Goal: Information Seeking & Learning: Learn about a topic

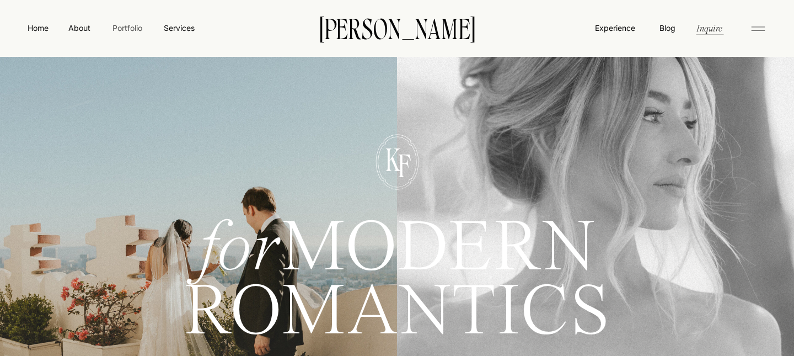
click at [127, 29] on nav "Portfolio" at bounding box center [127, 28] width 39 height 12
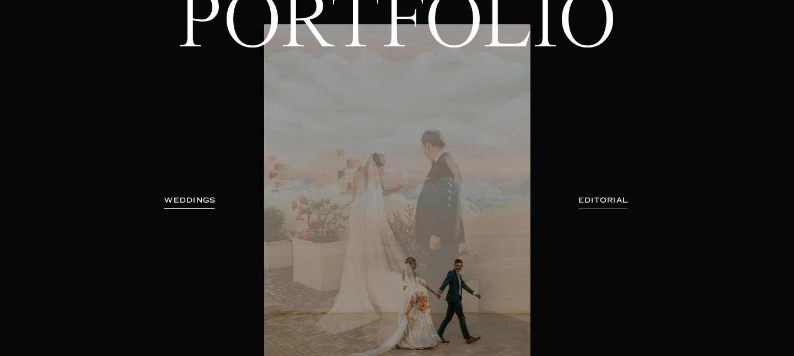
scroll to position [130, 0]
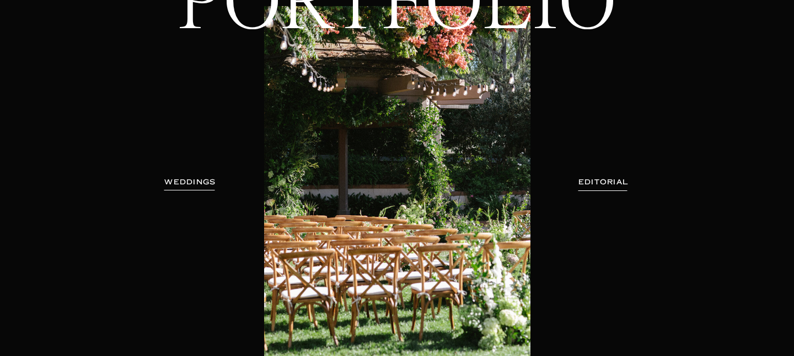
click at [186, 184] on h3 "WEDDINGS" at bounding box center [190, 181] width 69 height 11
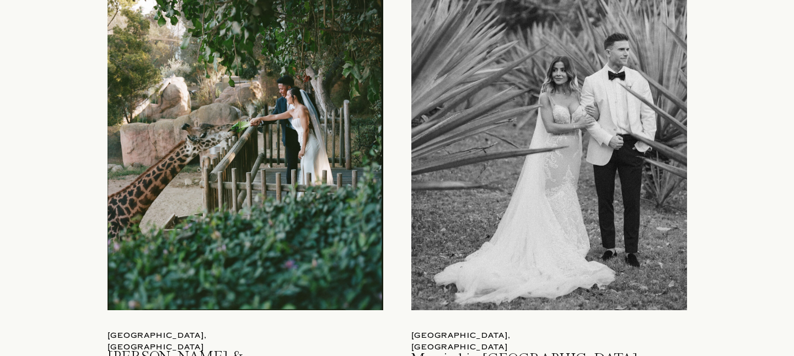
scroll to position [1243, 0]
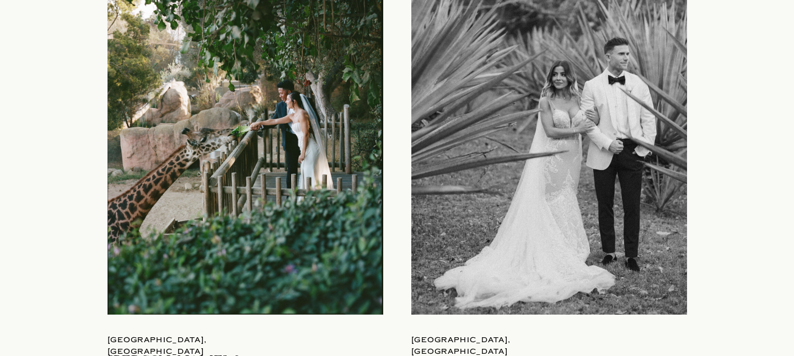
click at [564, 140] on div at bounding box center [549, 134] width 276 height 361
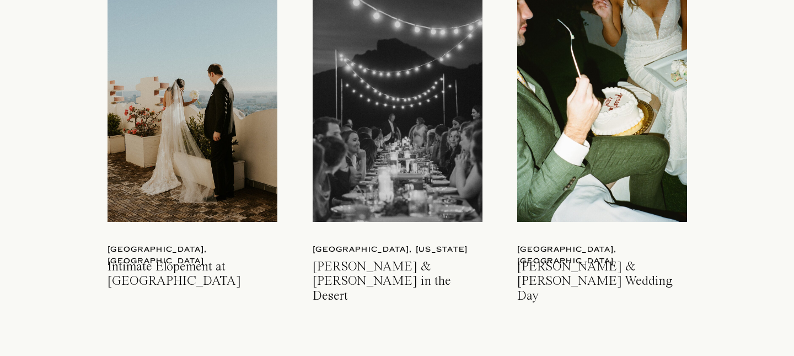
scroll to position [1681, 0]
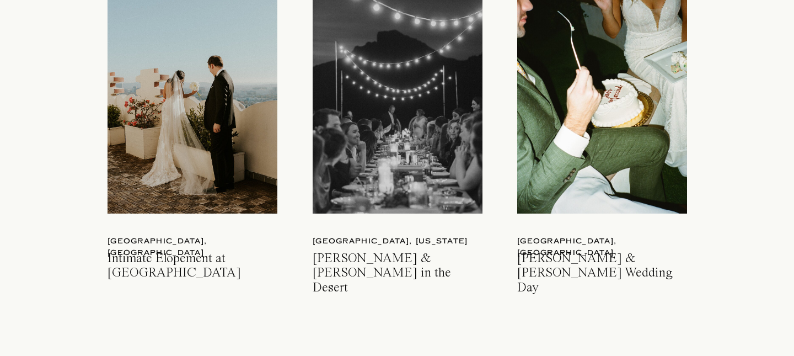
click at [391, 161] on div at bounding box center [398, 101] width 170 height 226
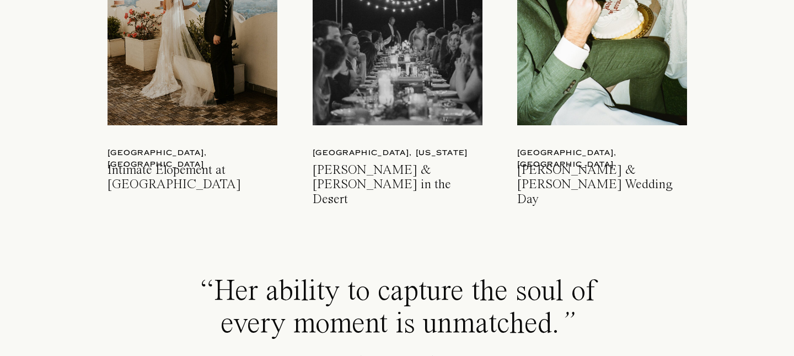
scroll to position [1730, 0]
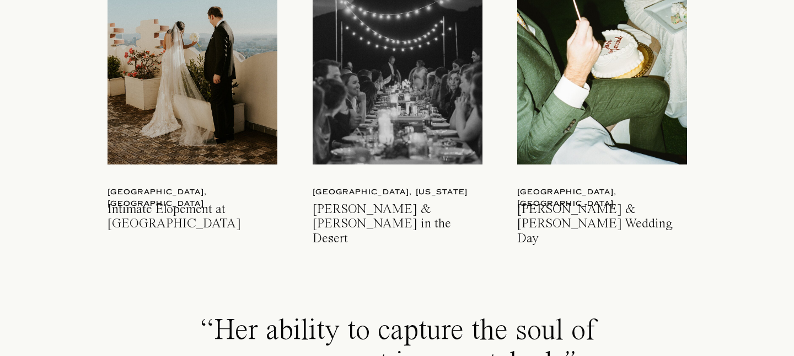
click at [598, 92] on div at bounding box center [602, 52] width 170 height 226
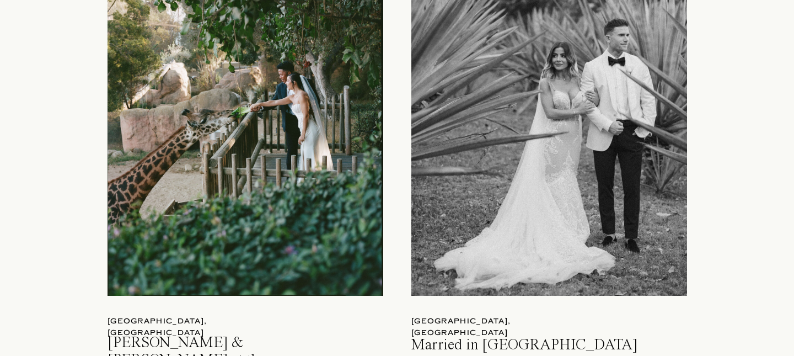
scroll to position [1261, 0]
click at [253, 135] on div at bounding box center [246, 115] width 276 height 361
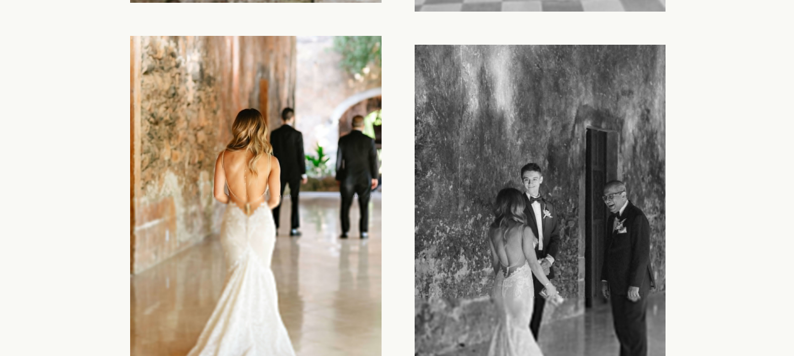
scroll to position [5213, 0]
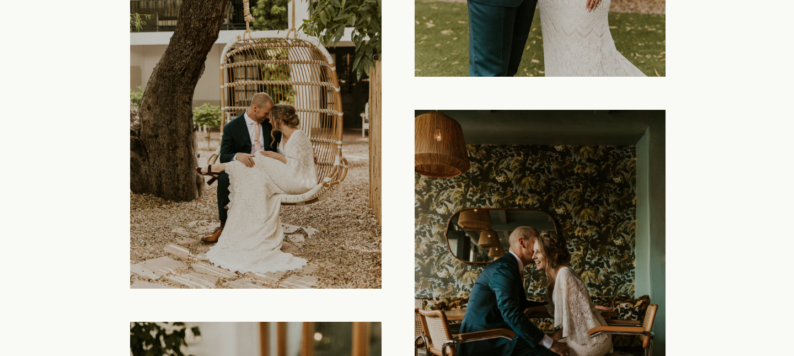
scroll to position [3722, 0]
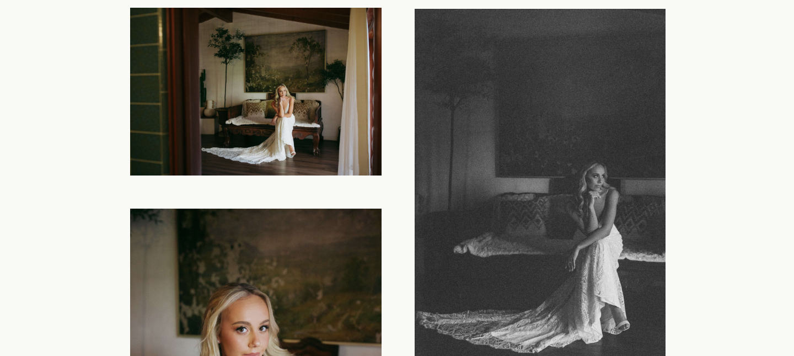
scroll to position [4201, 0]
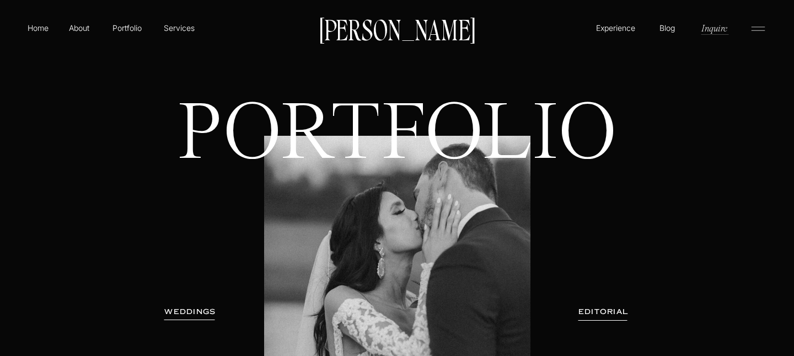
scroll to position [1261, 0]
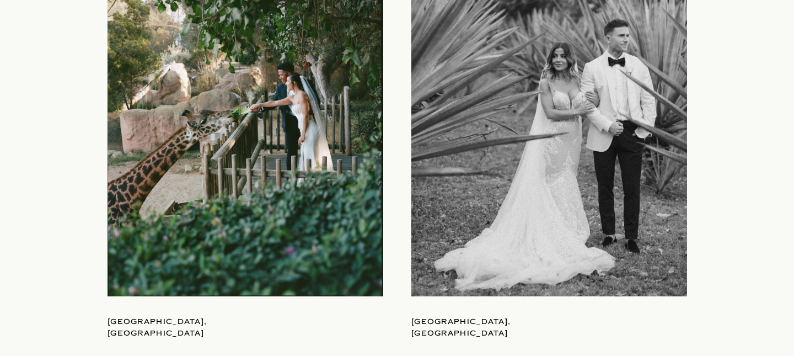
click at [576, 135] on div at bounding box center [549, 115] width 276 height 361
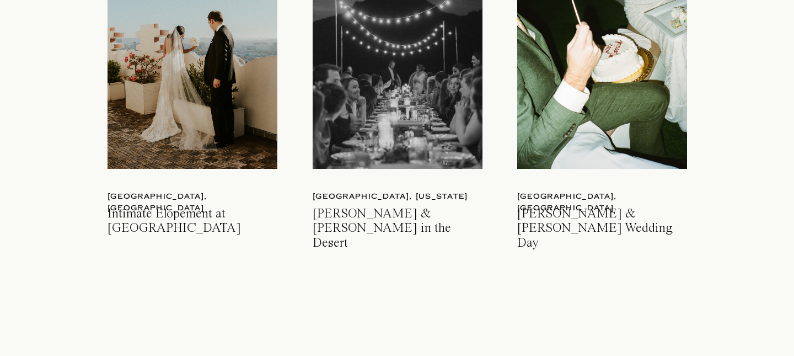
scroll to position [1728, 0]
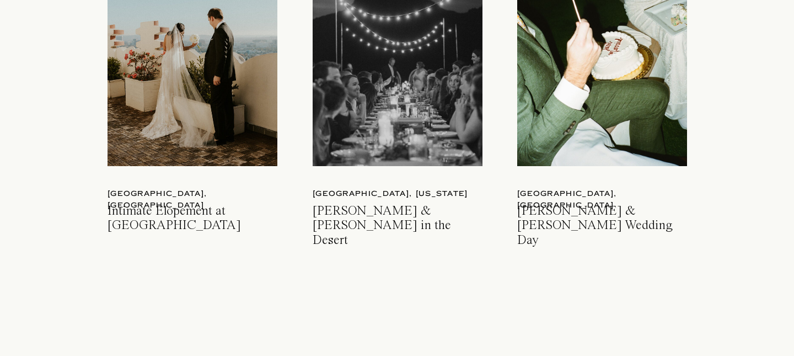
click at [228, 108] on div at bounding box center [193, 53] width 170 height 226
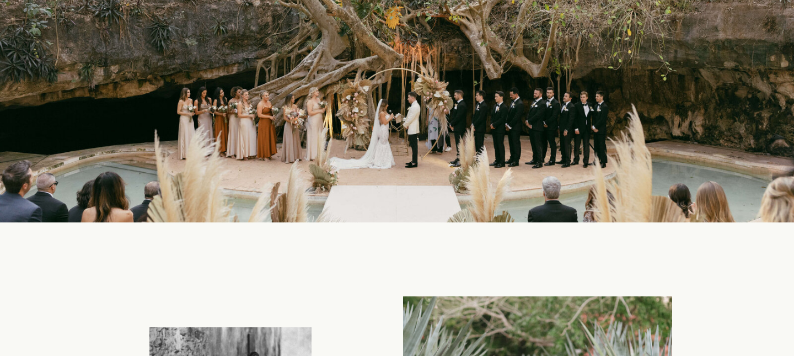
scroll to position [454, 0]
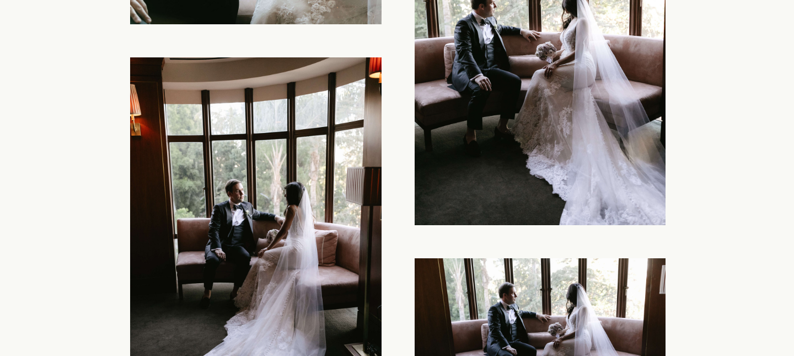
scroll to position [4773, 0]
